Goal: Task Accomplishment & Management: Use online tool/utility

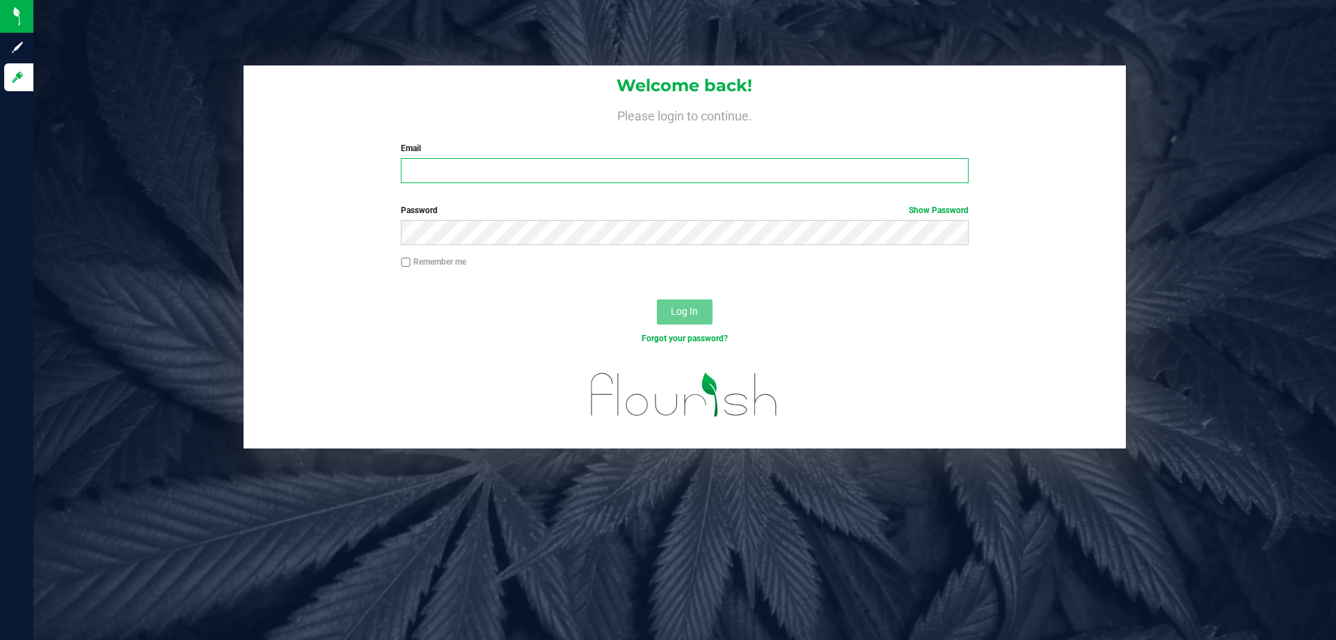
click at [505, 161] on input "Email" at bounding box center [684, 170] width 567 height 25
type input "[EMAIL_ADDRESS][DOMAIN_NAME]"
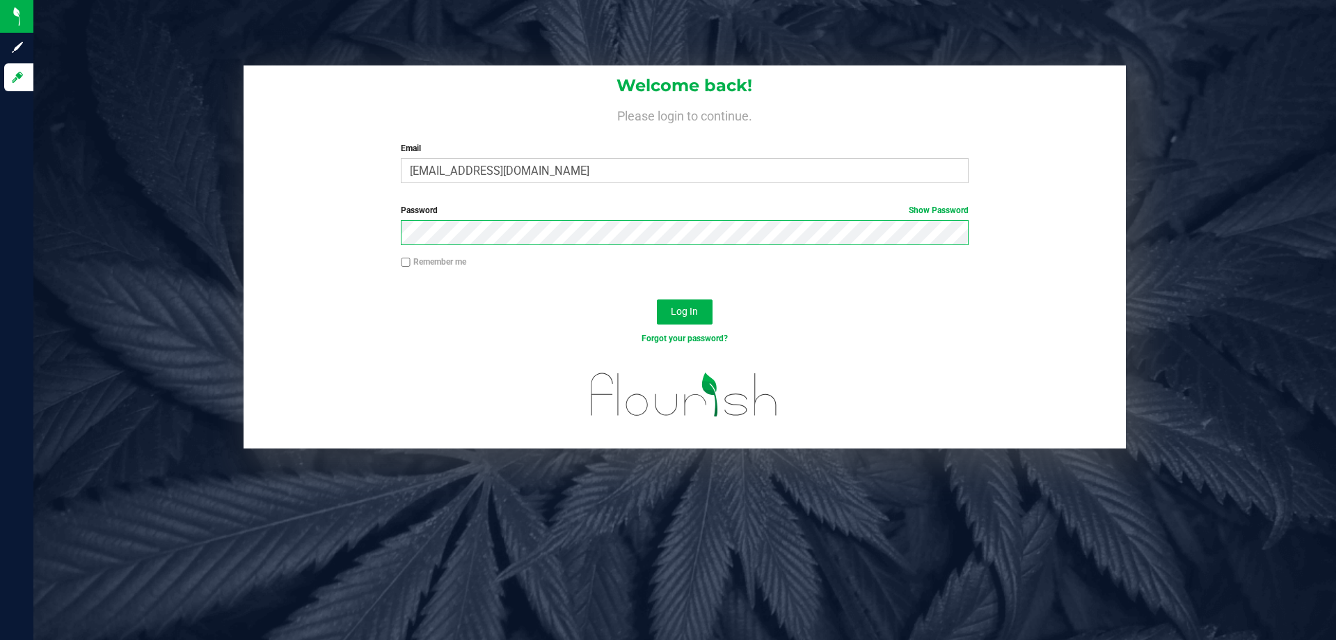
click at [657, 299] on button "Log In" at bounding box center [685, 311] width 56 height 25
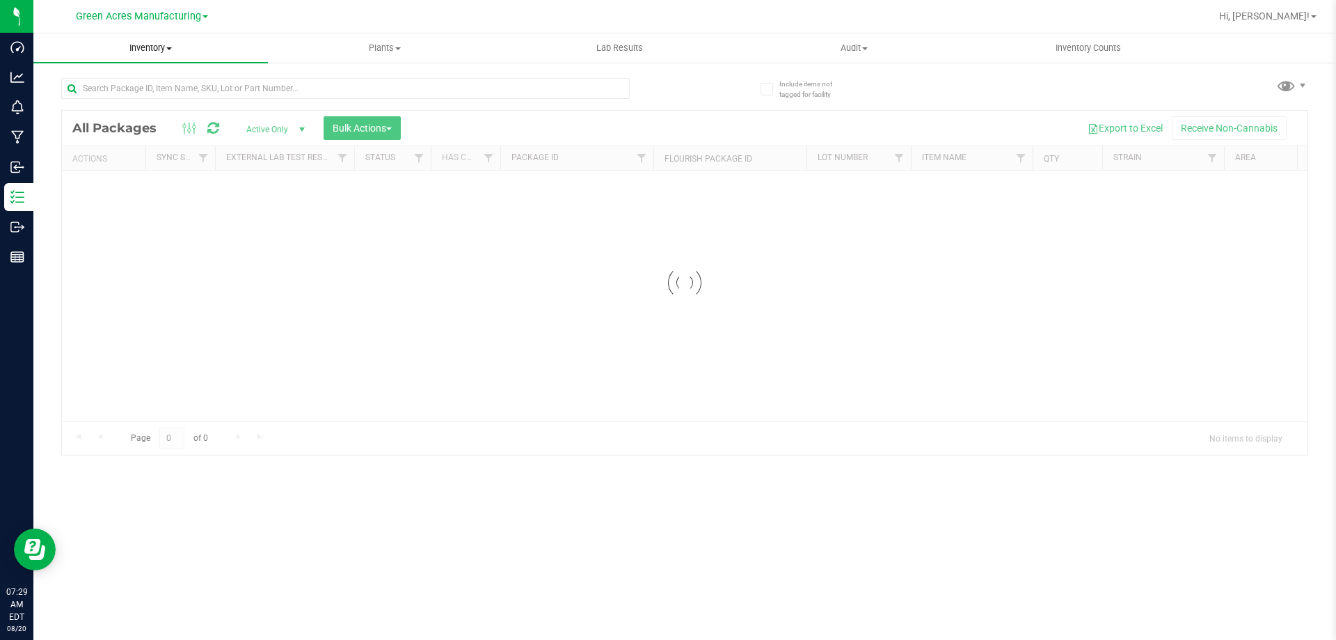
click at [138, 51] on span "Inventory" at bounding box center [150, 48] width 235 height 13
click at [164, 172] on li "From bill of materials" at bounding box center [150, 167] width 235 height 17
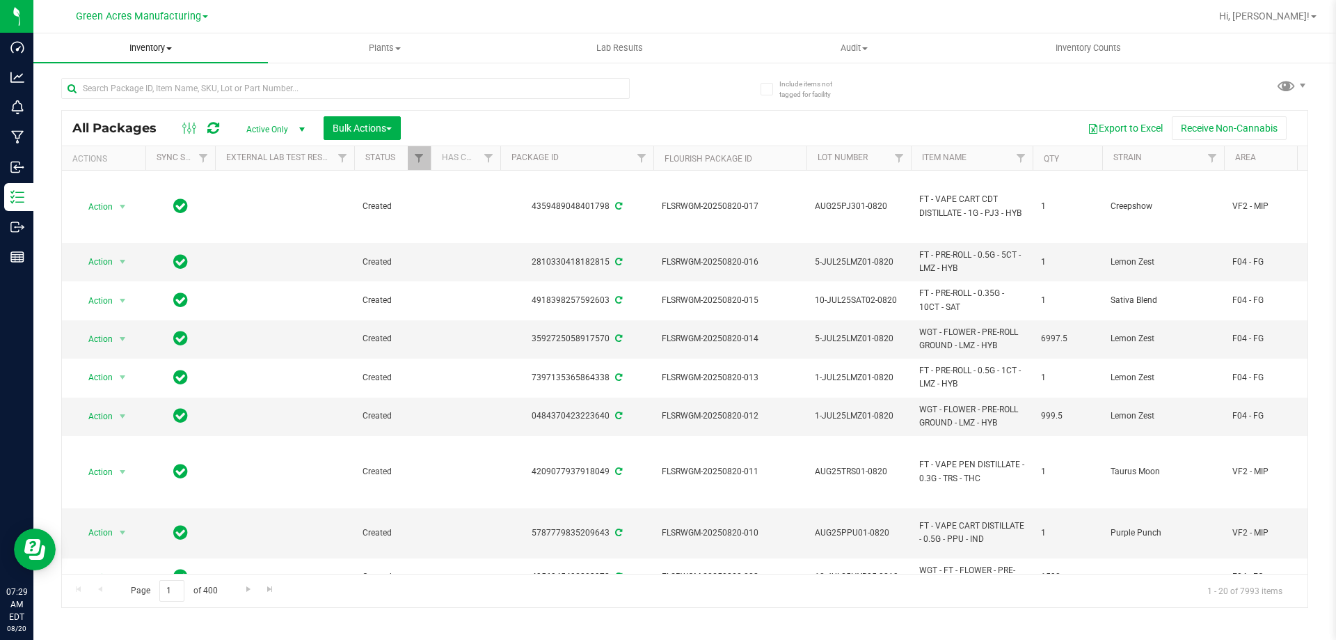
click at [173, 45] on span "Inventory" at bounding box center [150, 48] width 235 height 13
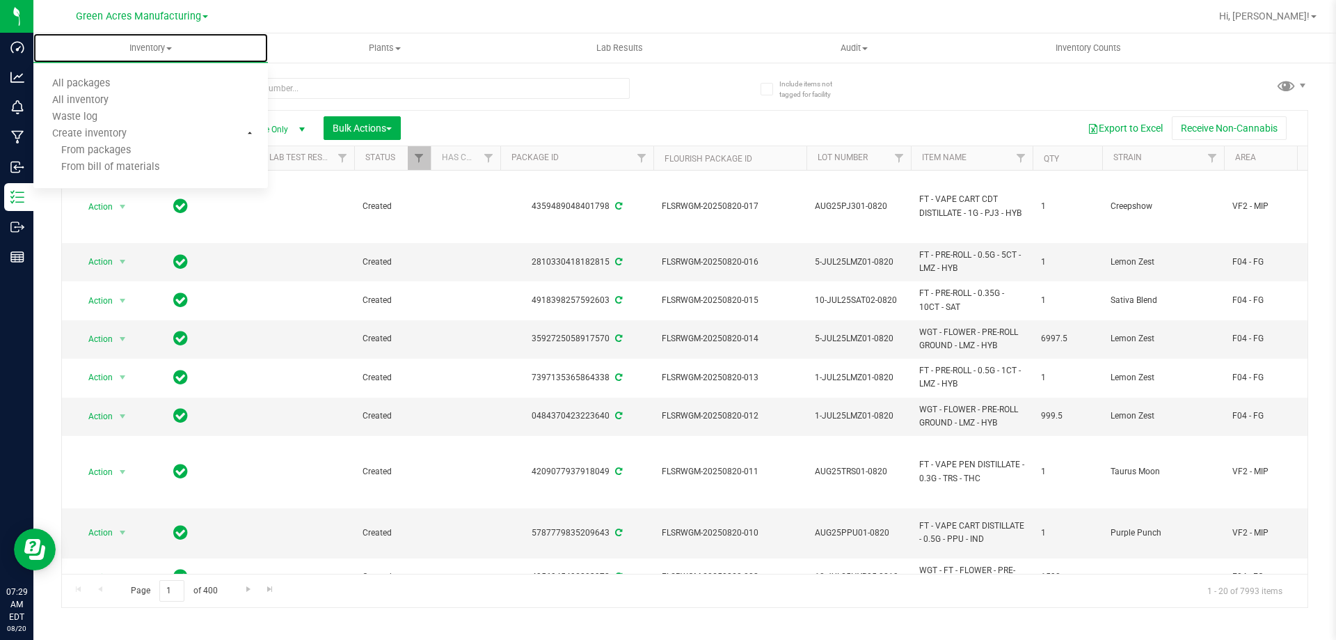
click at [124, 165] on span "From bill of materials" at bounding box center [96, 167] width 126 height 12
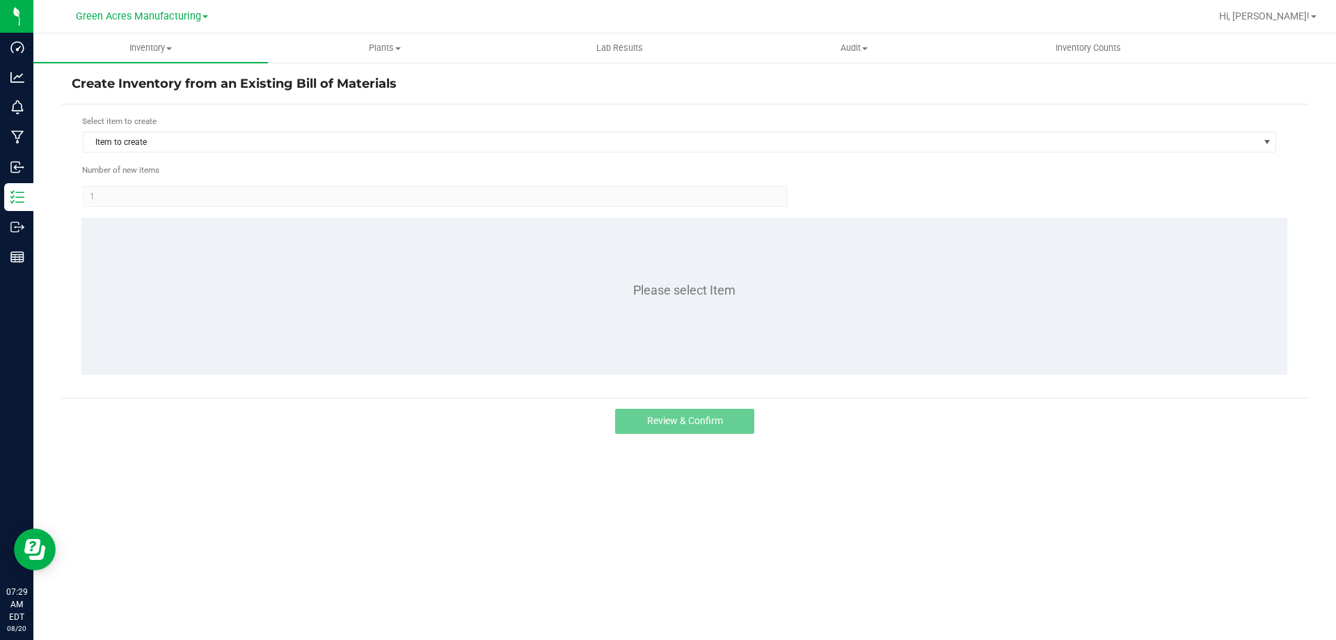
click at [239, 120] on div "Select item to create" at bounding box center [679, 121] width 1195 height 13
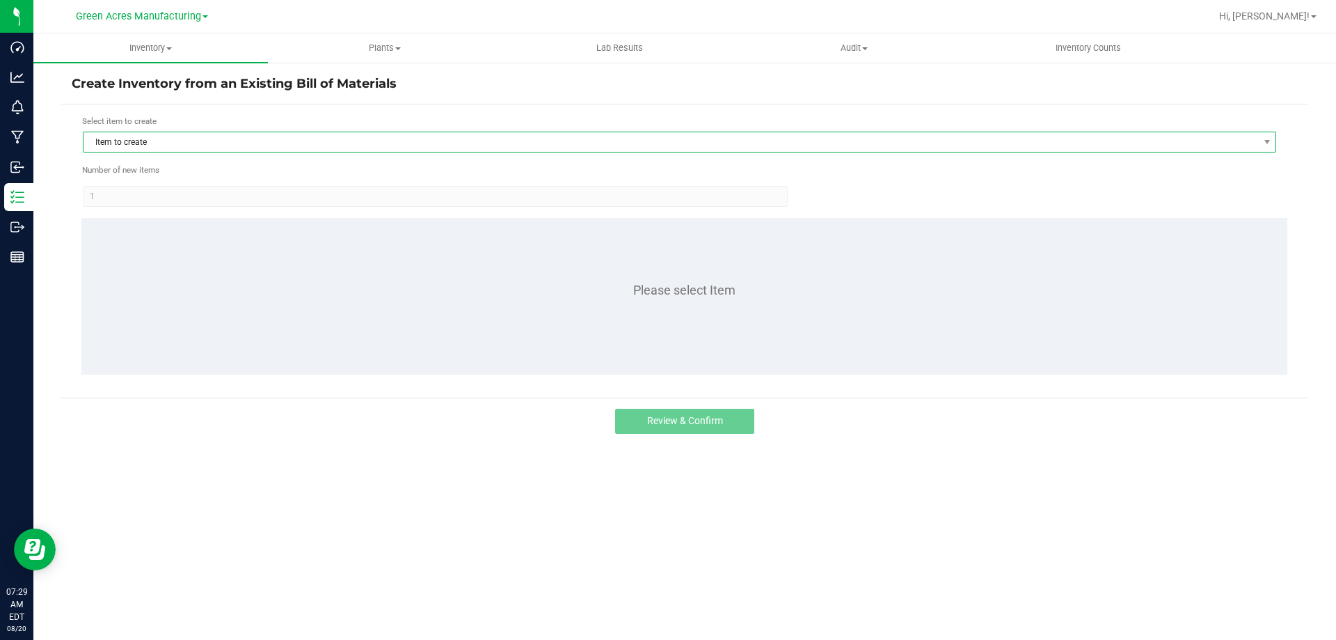
click at [230, 136] on span "Item to create" at bounding box center [671, 141] width 1175 height 19
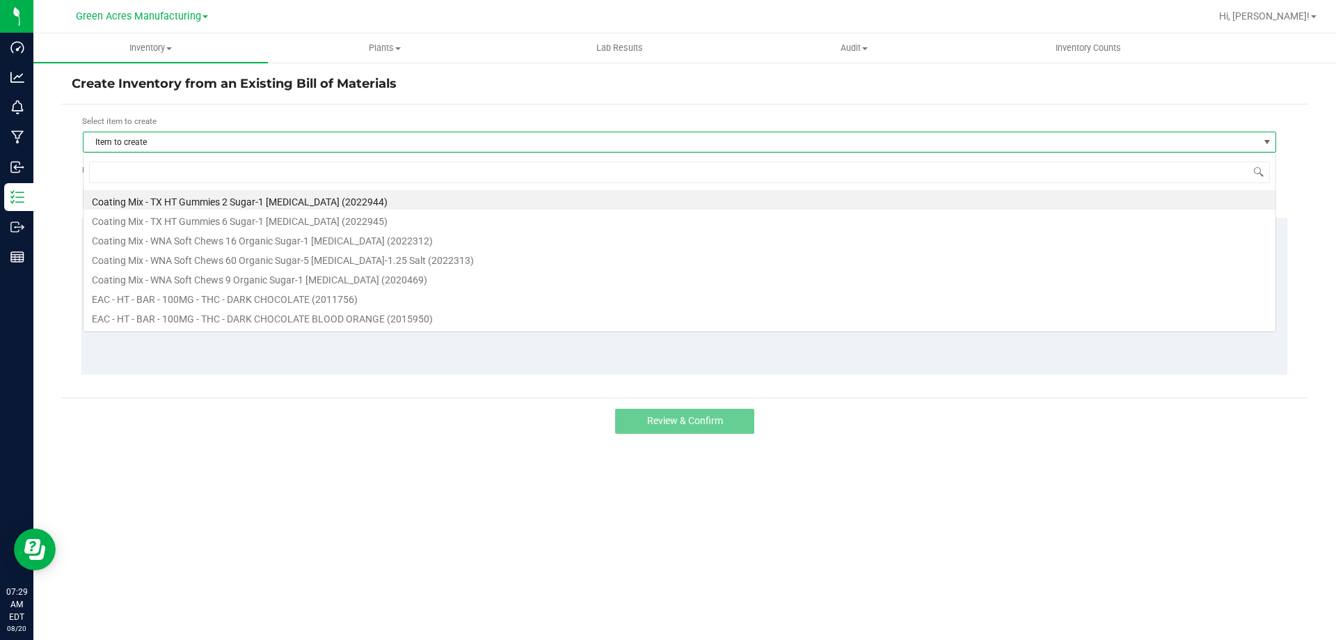
scroll to position [21, 1194]
type input "eac - ht - ch"
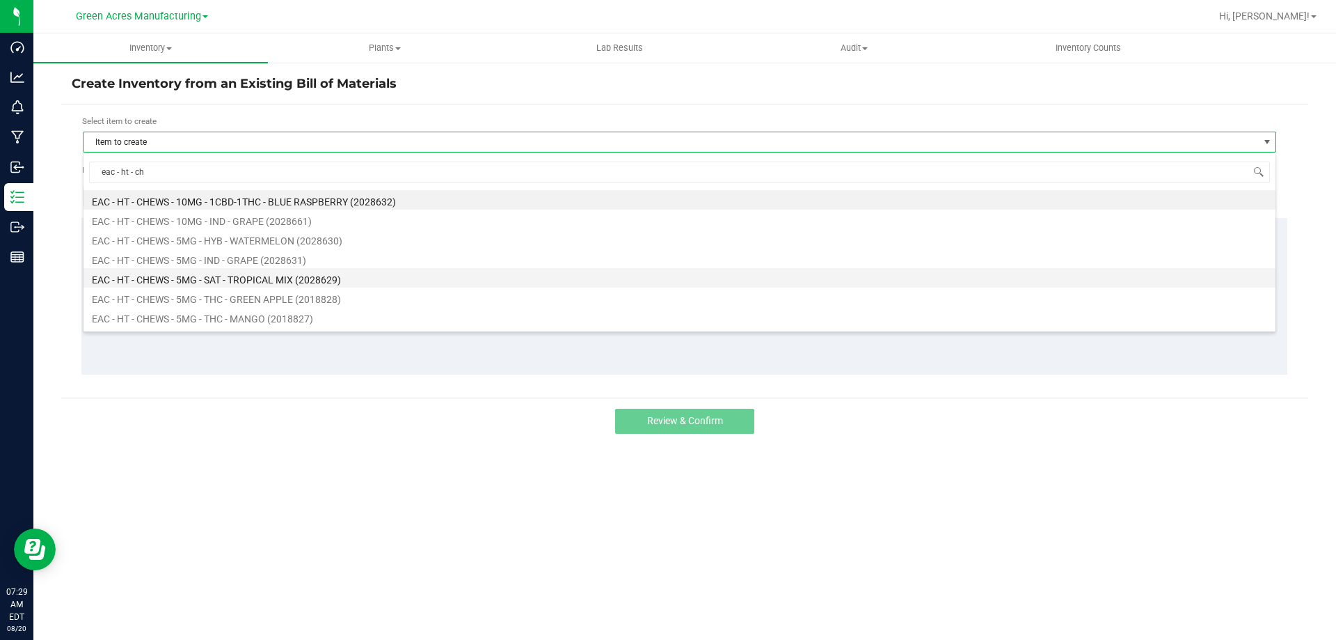
click at [235, 282] on li "EAC - HT - CHEWS - 5MG - SAT - TROPICAL MIX (2028629)" at bounding box center [680, 277] width 1192 height 19
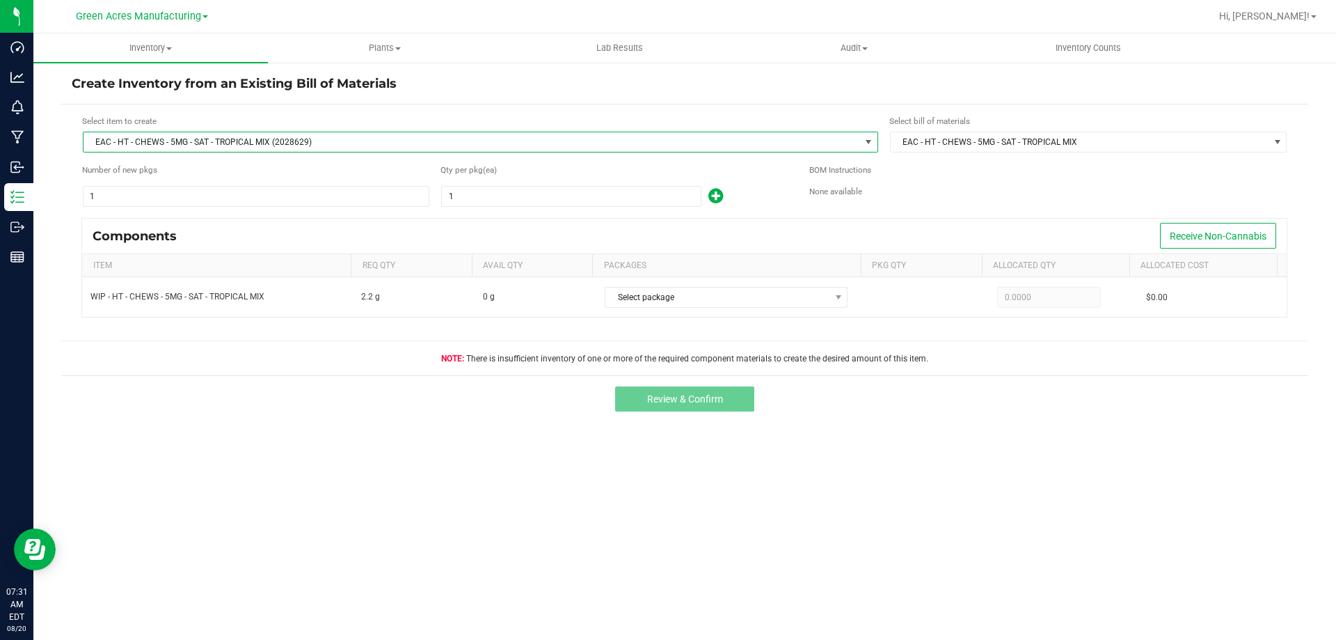
click at [292, 141] on span "EAC - HT - CHEWS - 5MG - SAT - TROPICAL MIX (2028629)" at bounding box center [472, 141] width 777 height 19
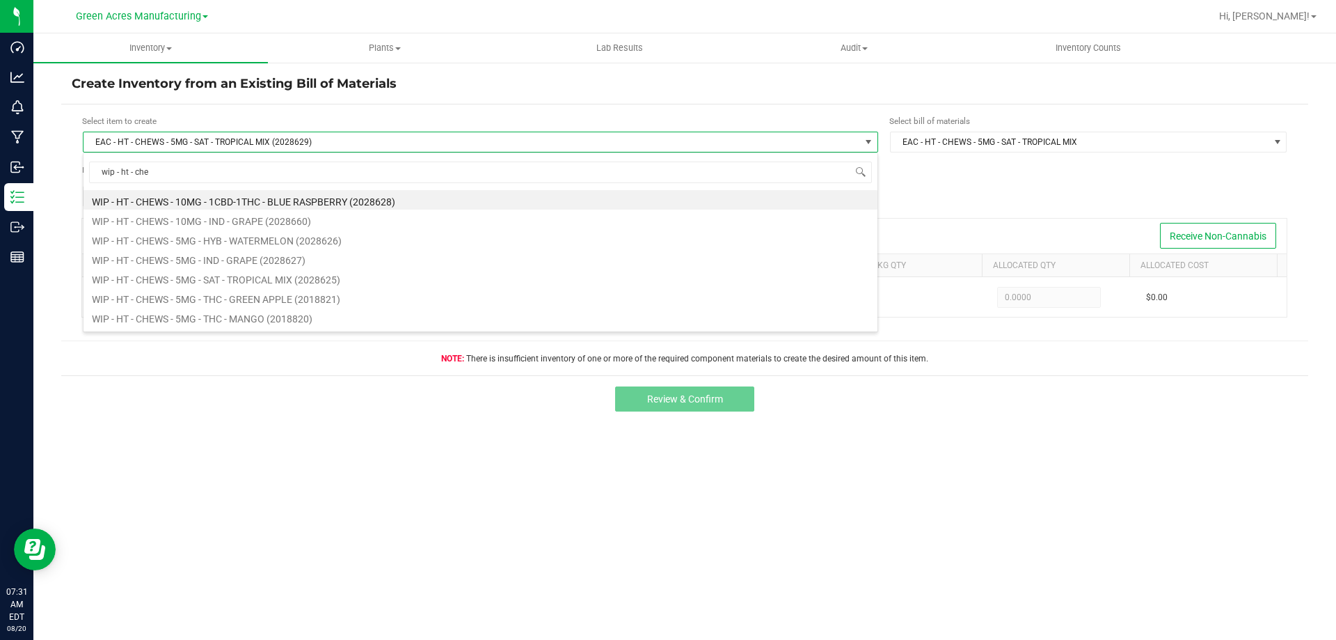
type input "wip - ht - chew"
click at [314, 276] on li "WIP - HT - CHEWS - 5MG - SAT - TROPICAL MIX (2028625)" at bounding box center [481, 277] width 794 height 19
type input "1.0000"
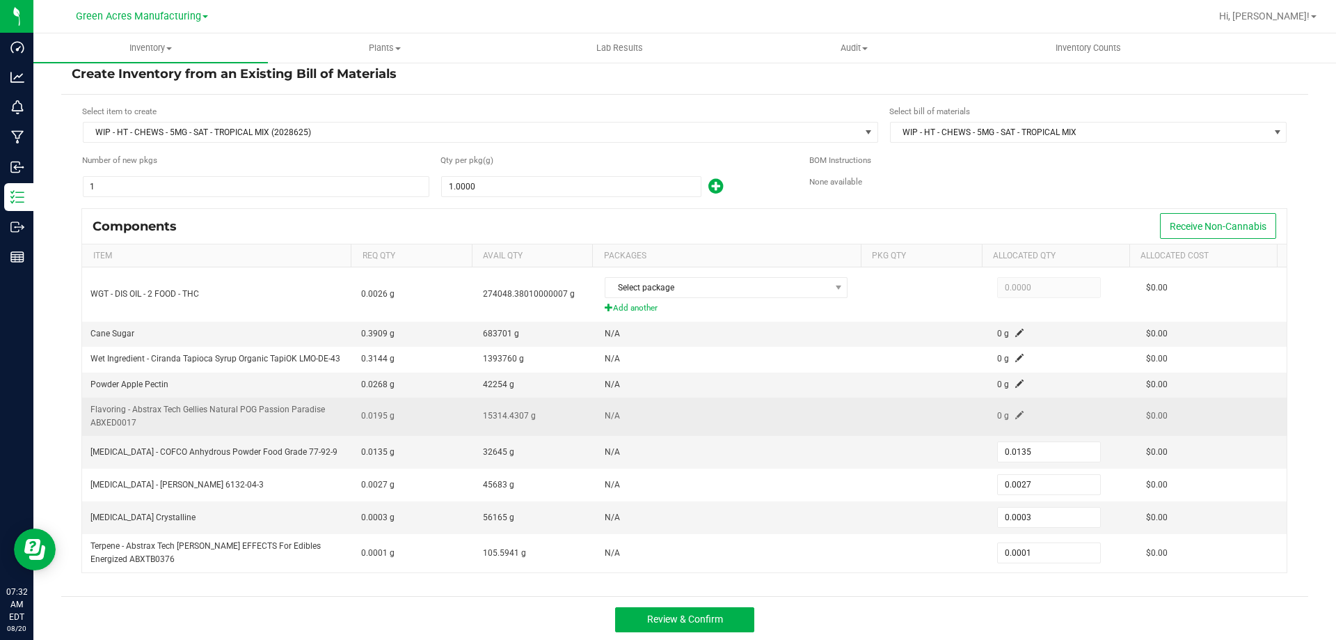
scroll to position [13, 0]
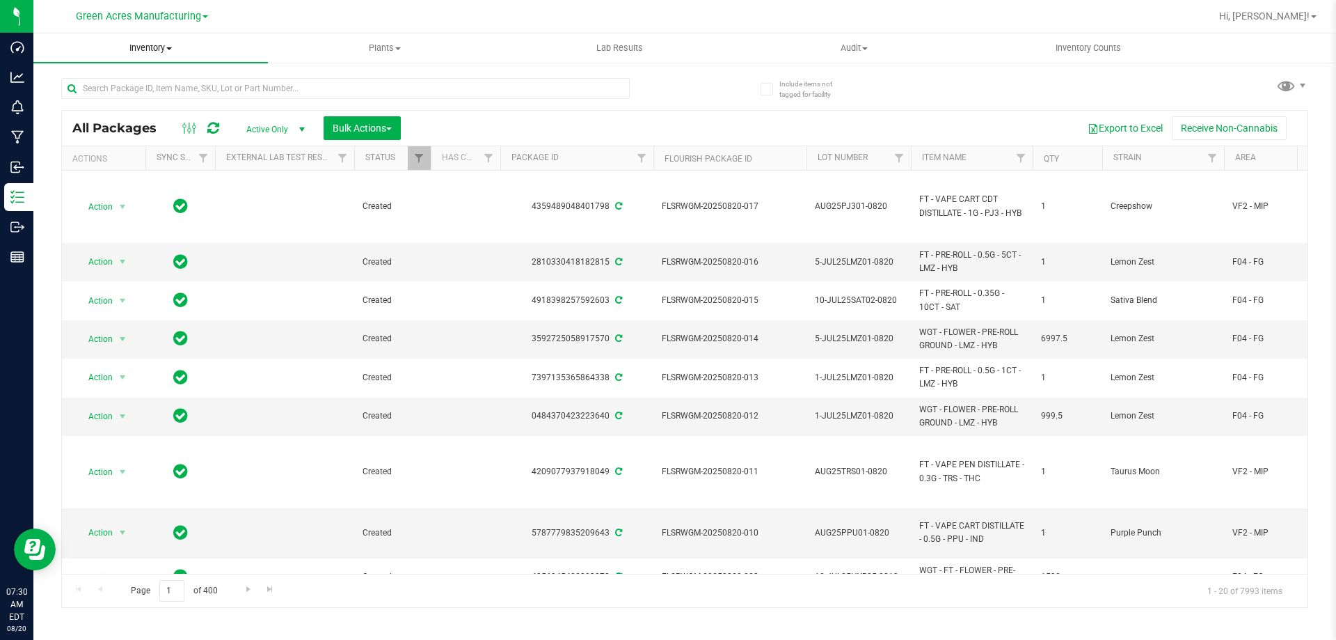
click at [165, 50] on span "Inventory" at bounding box center [150, 48] width 235 height 13
click at [105, 175] on li "From bill of materials" at bounding box center [150, 167] width 235 height 17
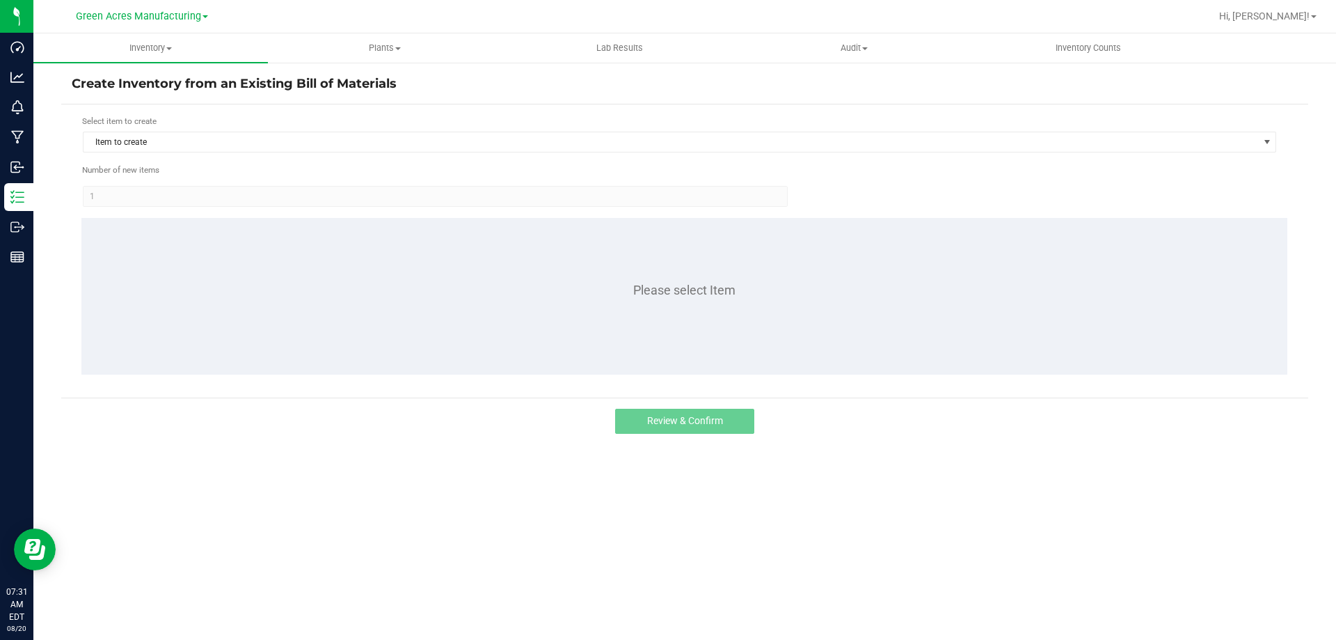
click at [237, 154] on form "Select item to create Item to create Number of new items 1 Please select Item" at bounding box center [685, 251] width 1226 height 272
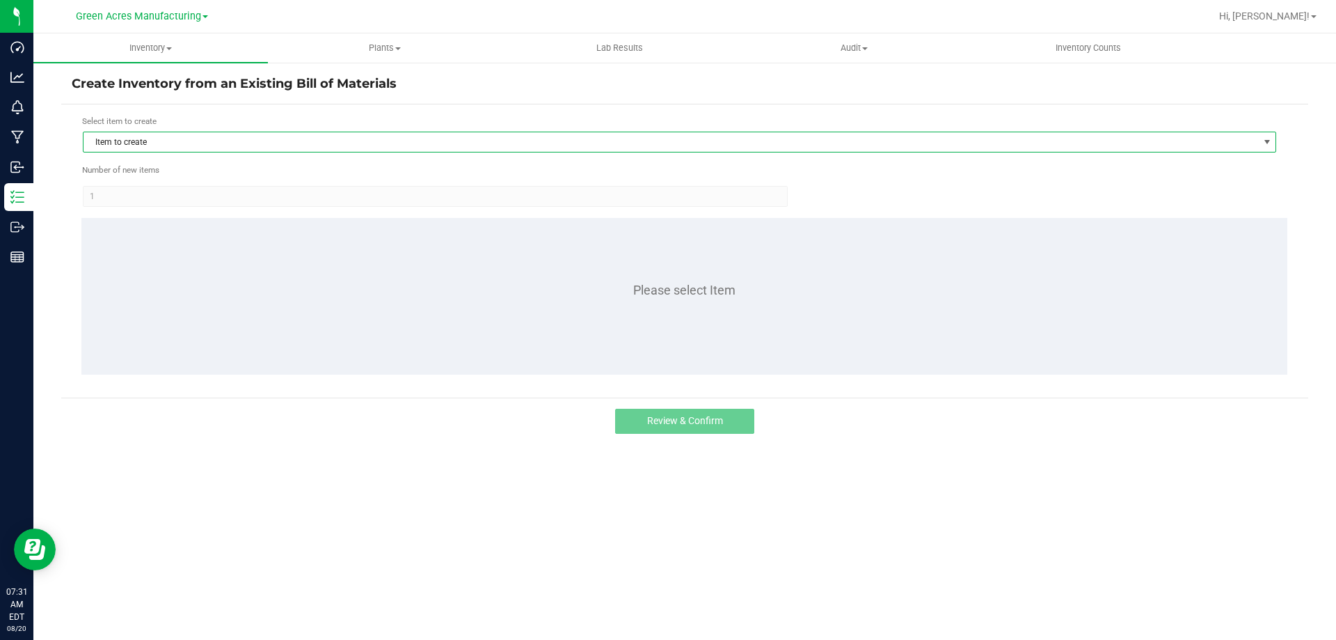
click at [241, 148] on span "Item to create" at bounding box center [671, 141] width 1175 height 19
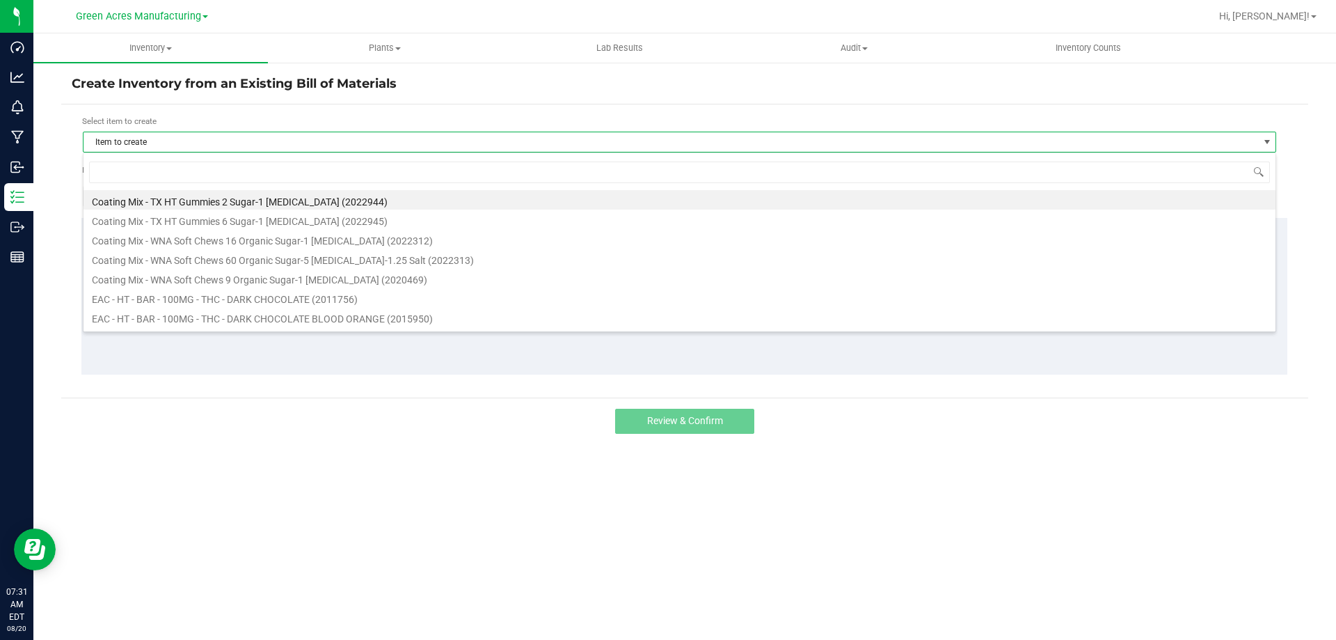
scroll to position [21, 1194]
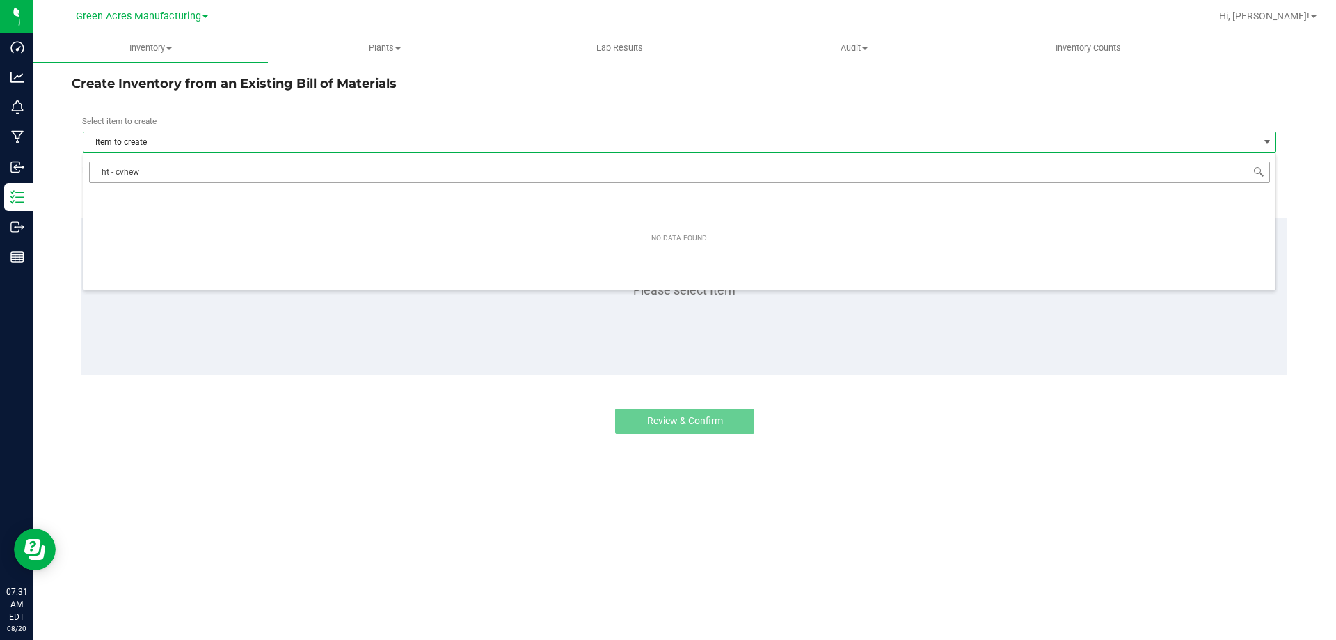
click at [125, 173] on input "ht - cvhew" at bounding box center [679, 172] width 1181 height 22
type input "ht - chew"
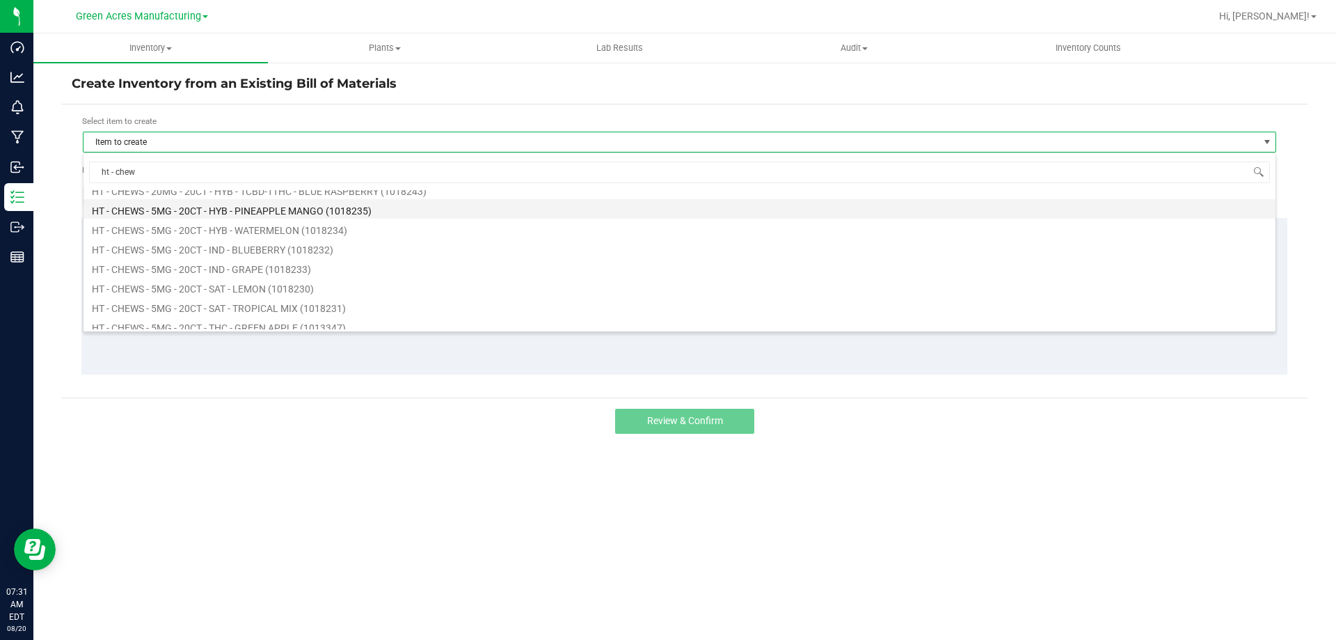
scroll to position [209, 0]
click at [304, 322] on li "HT - CHEWS - 5MG - 20CT - SAT - TROPICAL MIX (1018231)" at bounding box center [680, 321] width 1192 height 19
